Goal: Information Seeking & Learning: Learn about a topic

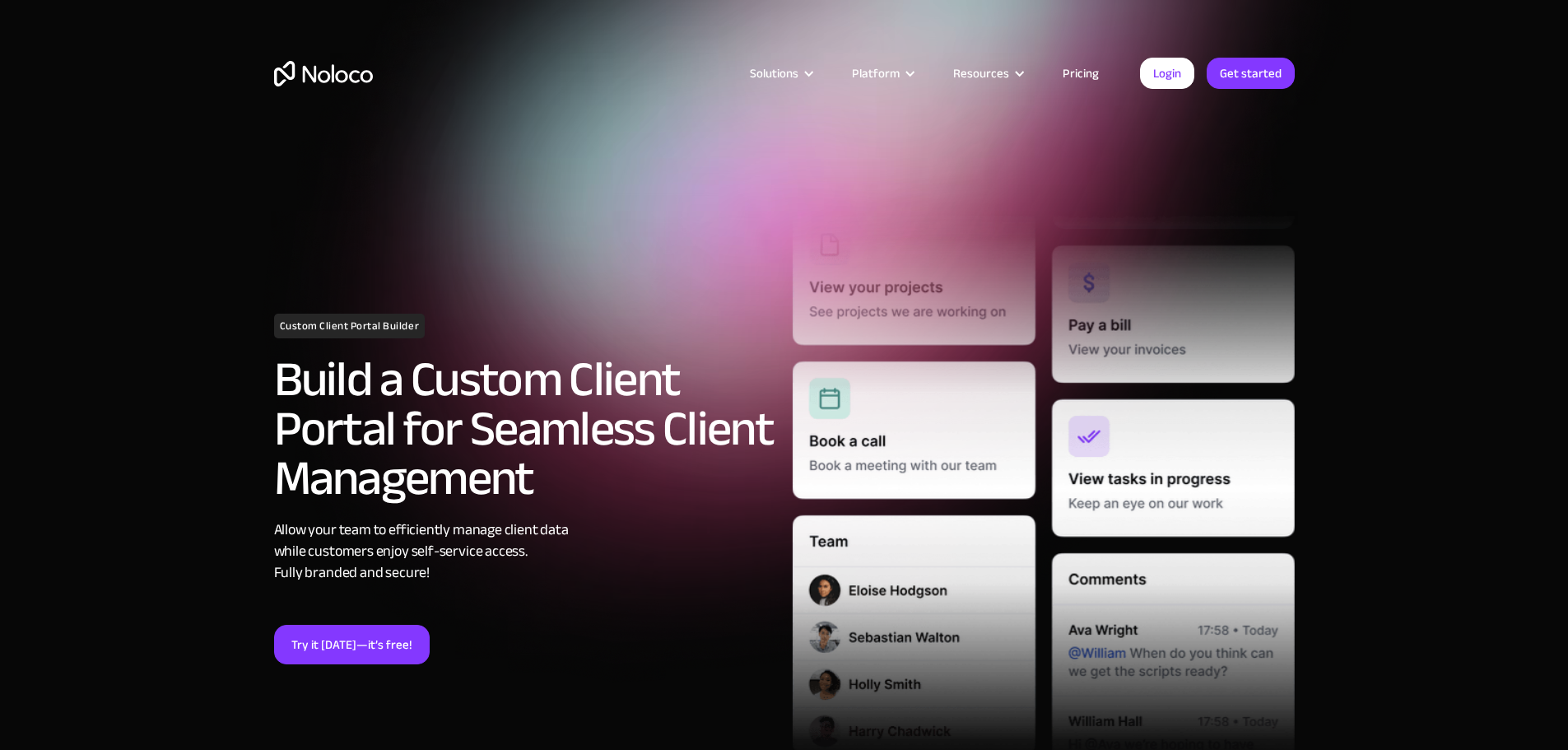
click at [1085, 75] on link "Pricing" at bounding box center [1081, 73] width 78 height 21
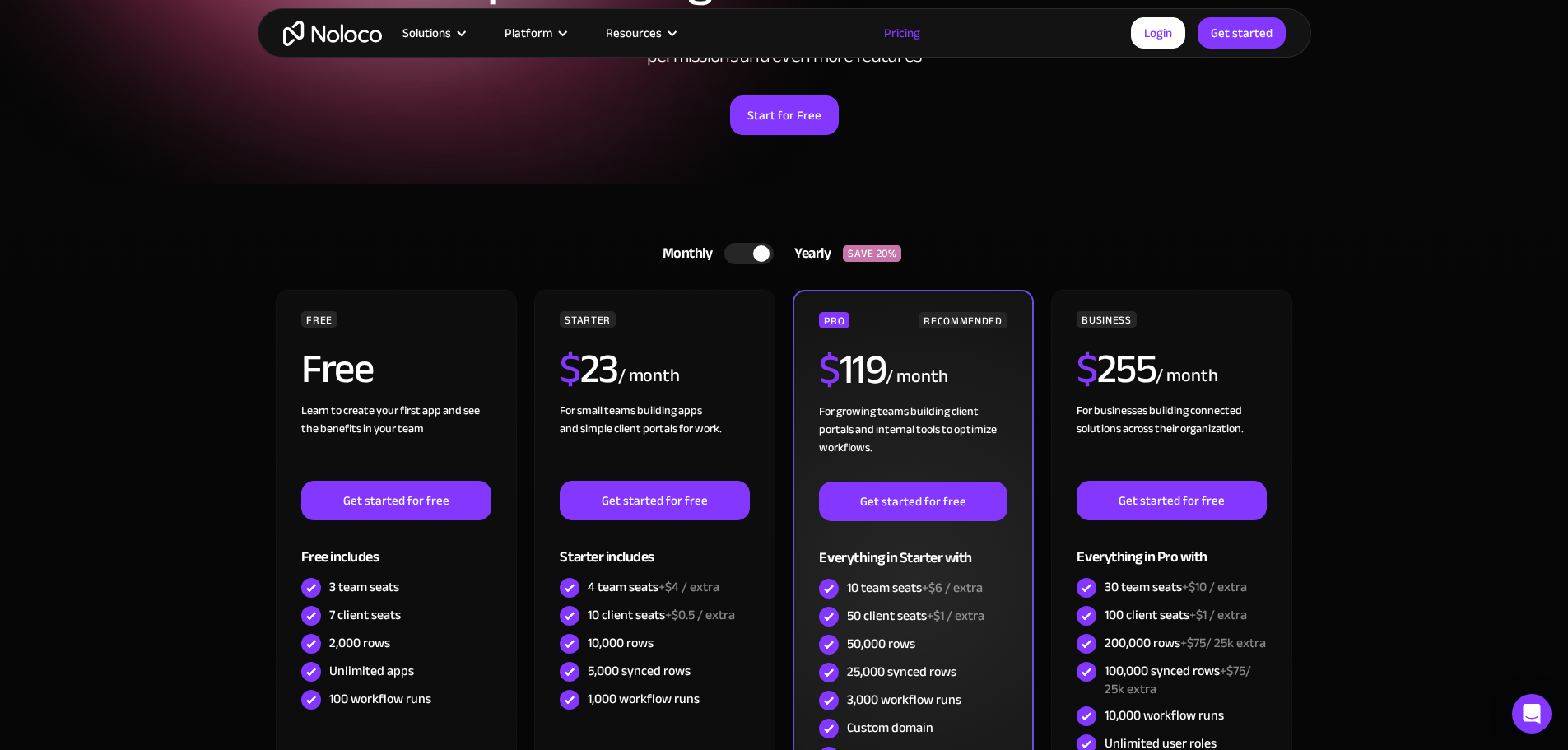
scroll to position [247, 0]
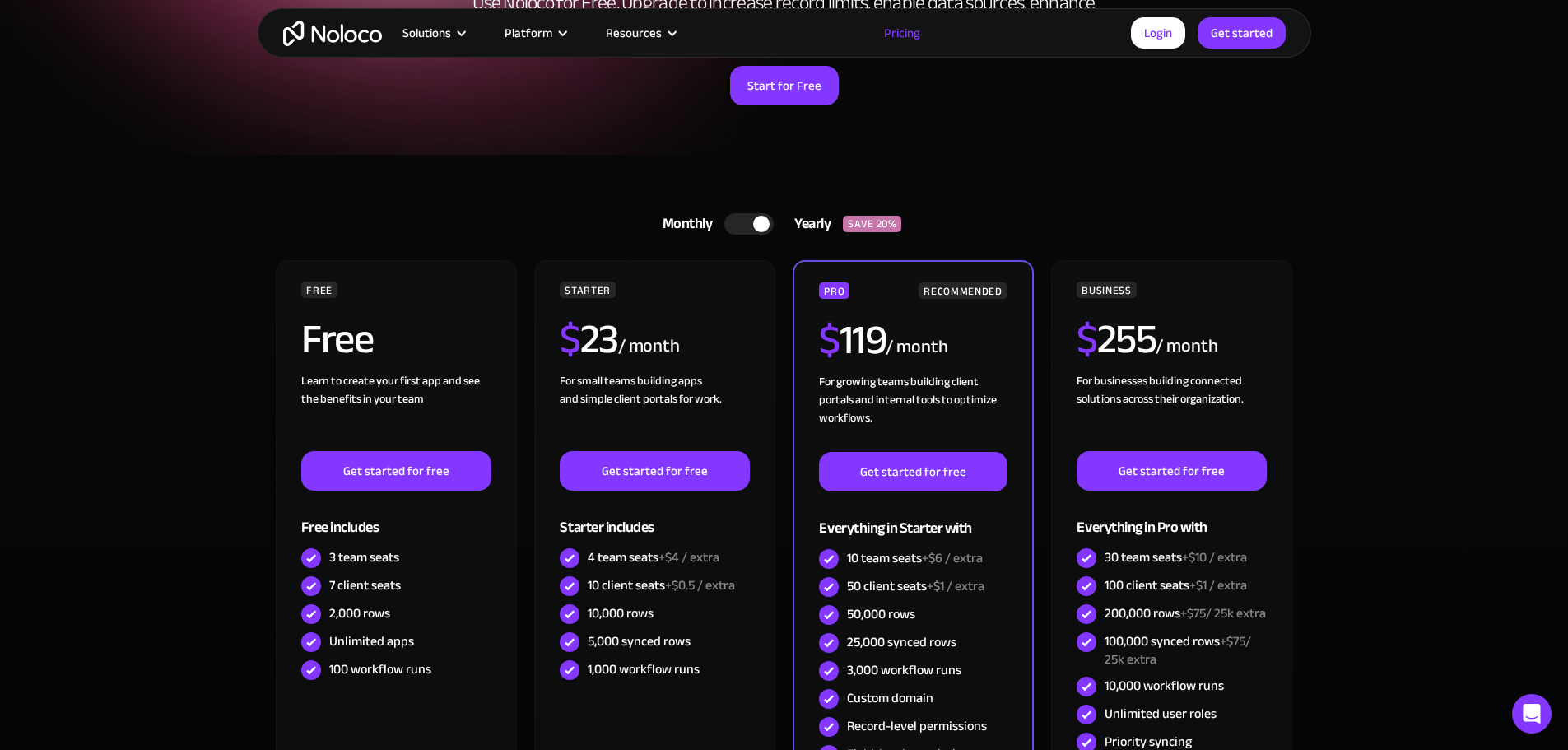
click at [749, 223] on div at bounding box center [749, 223] width 49 height 21
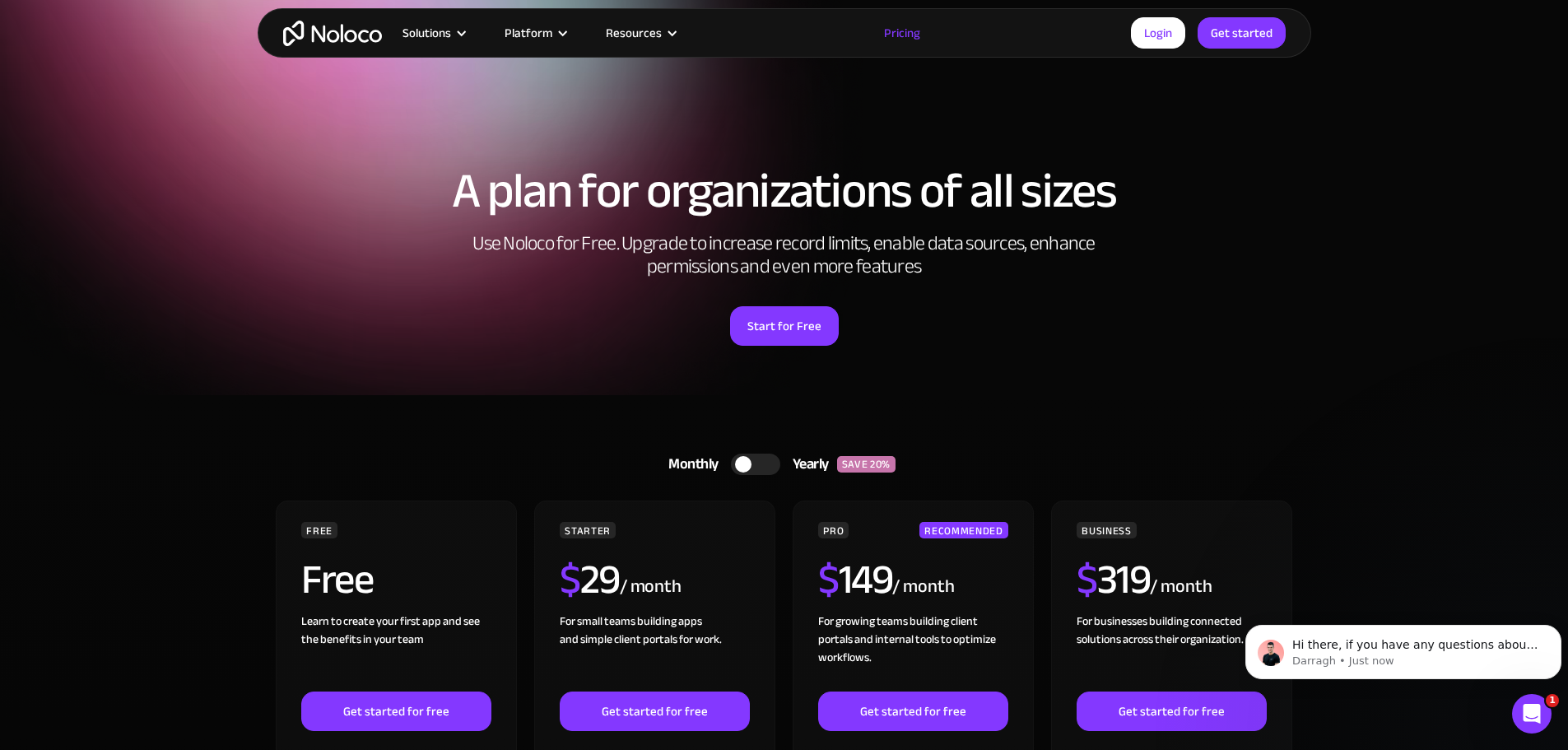
scroll to position [0, 0]
